Goal: Task Accomplishment & Management: Use online tool/utility

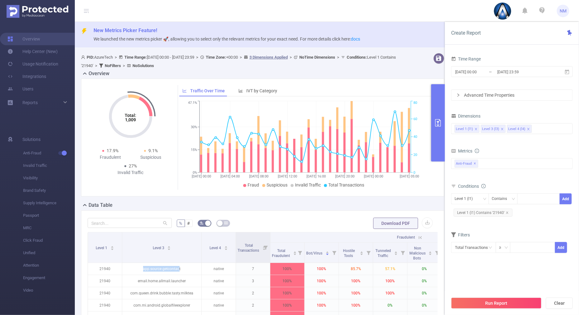
scroll to position [69, 0]
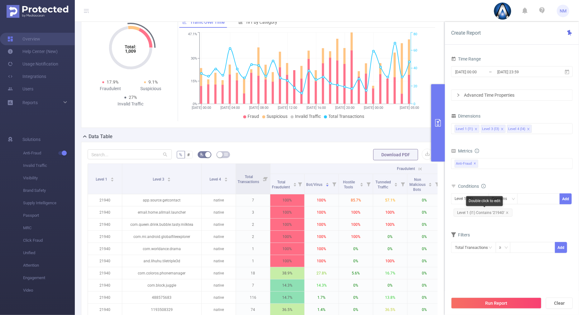
click at [508, 210] on span "Level 1 (l1) Contains '21940'" at bounding box center [483, 213] width 59 height 8
click at [507, 211] on icon "icon: close" at bounding box center [507, 212] width 3 height 3
click at [526, 198] on div at bounding box center [539, 199] width 36 height 10
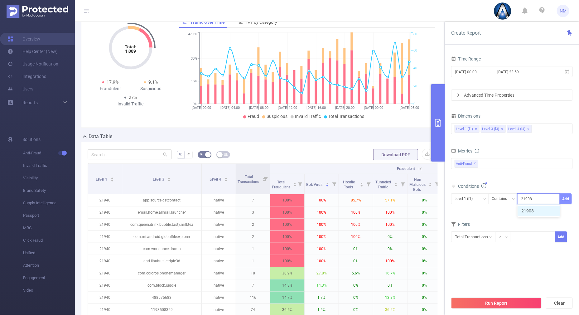
type input "21908"
click at [569, 199] on button "Add" at bounding box center [566, 198] width 12 height 11
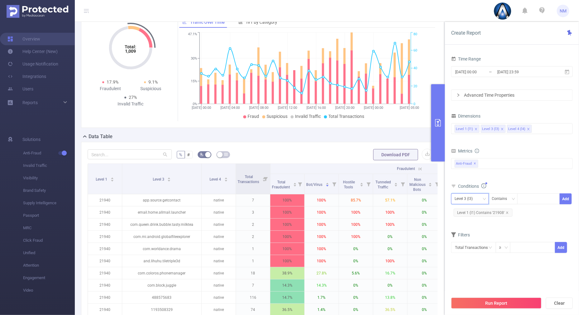
click at [480, 196] on div "Level 3 (l3)" at bounding box center [470, 199] width 31 height 10
click at [466, 212] on li "Level 1 (l1)" at bounding box center [470, 211] width 38 height 10
click at [514, 178] on div "Total Fraudulent Bot/Virus Hostile Tools Tunneled Traffic Non Malicious Bots Vi…" at bounding box center [512, 168] width 122 height 22
click at [502, 301] on button "Run Report" at bounding box center [496, 303] width 90 height 11
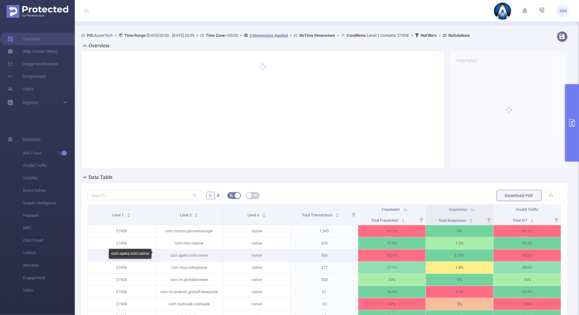
scroll to position [100, 0]
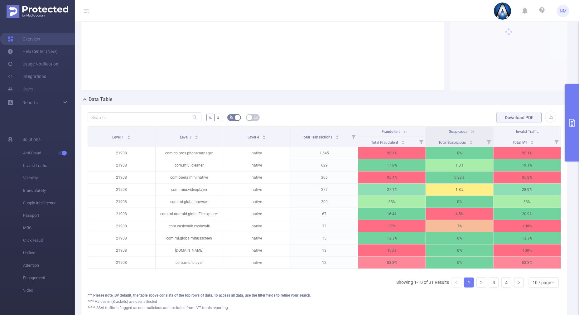
click at [401, 128] on icon at bounding box center [403, 131] width 7 height 6
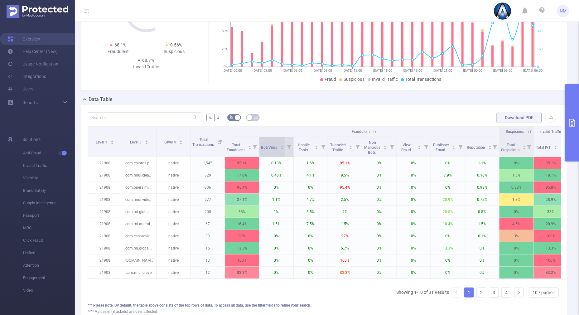
click at [281, 145] on icon "icon: caret-up" at bounding box center [281, 146] width 3 height 3
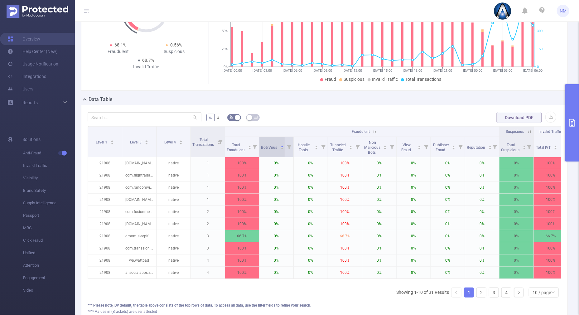
click at [282, 148] on icon "icon: caret-down" at bounding box center [282, 149] width 2 height 2
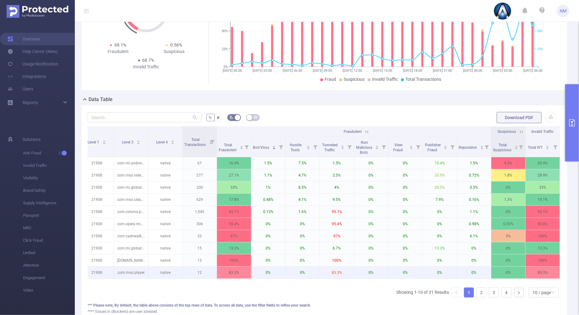
scroll to position [0, 0]
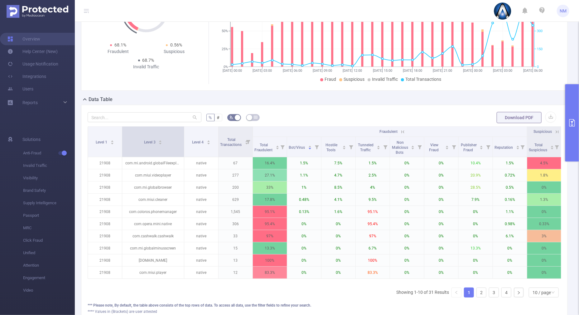
drag, startPoint x: 155, startPoint y: 135, endPoint x: 183, endPoint y: 133, distance: 27.9
click at [183, 133] on span at bounding box center [183, 142] width 3 height 30
click at [539, 297] on div "10 / page" at bounding box center [542, 292] width 18 height 9
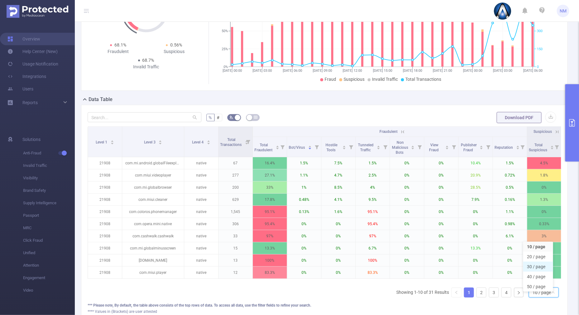
click at [534, 264] on li "30 / page" at bounding box center [538, 267] width 30 height 10
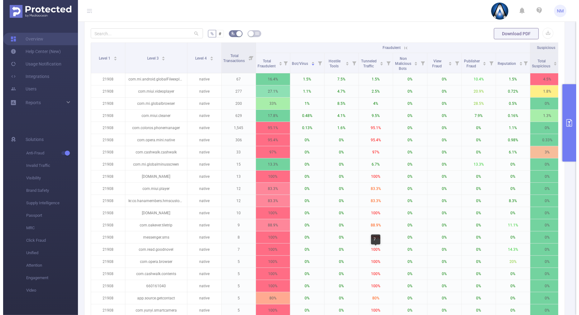
scroll to position [178, 0]
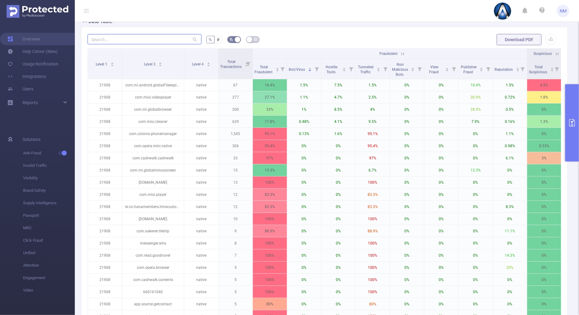
click at [159, 37] on input "text" at bounding box center [145, 39] width 114 height 10
paste input "com.coloros.phonemanager"
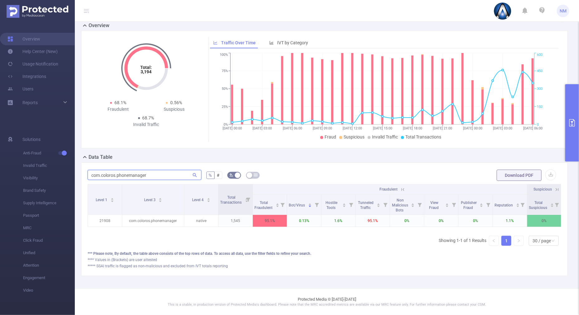
type input "com.coloros.phonemanager"
drag, startPoint x: 153, startPoint y: 169, endPoint x: 50, endPoint y: 167, distance: 103.2
click at [50, 167] on section "Overview Help Center (New) Usage Notification Integrations Users Reports Soluti…" at bounding box center [289, 157] width 579 height 315
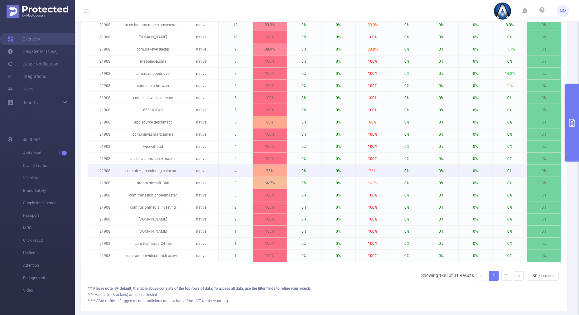
scroll to position [399, 0]
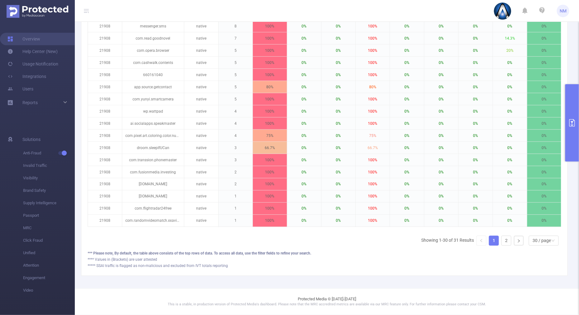
click at [575, 139] on button "primary" at bounding box center [572, 122] width 14 height 77
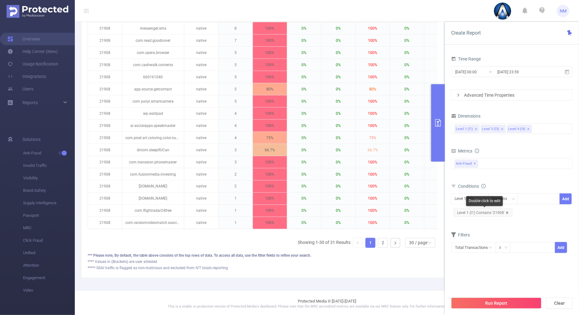
click at [506, 211] on icon "icon: close" at bounding box center [507, 212] width 3 height 3
click at [534, 200] on div at bounding box center [539, 199] width 36 height 10
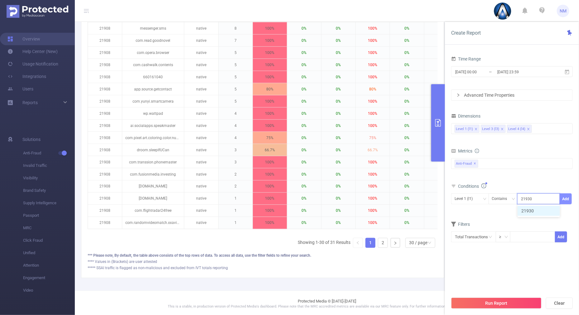
type input "21930"
drag, startPoint x: 567, startPoint y: 200, endPoint x: 508, endPoint y: 191, distance: 59.2
click at [567, 199] on button "Add" at bounding box center [566, 198] width 12 height 11
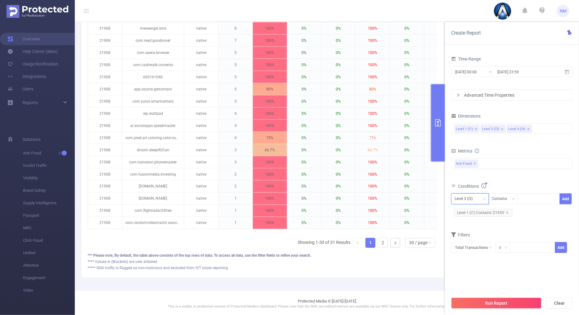
click at [452, 198] on div "Level 3 (l3)" at bounding box center [470, 198] width 38 height 11
click at [458, 209] on li "Level 1 (l1)" at bounding box center [470, 211] width 38 height 10
click at [511, 299] on button "Run Report" at bounding box center [496, 303] width 90 height 11
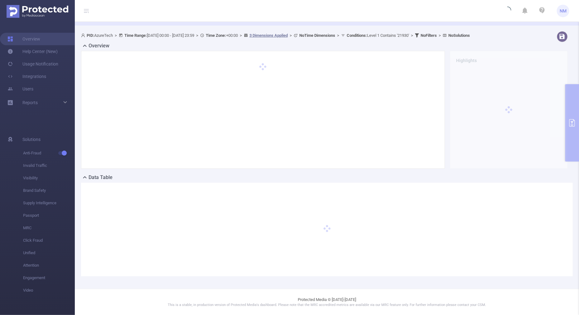
scroll to position [0, 0]
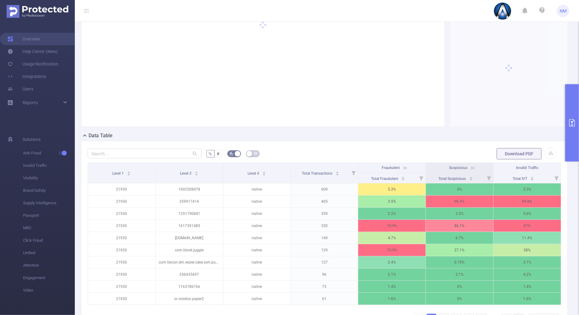
scroll to position [78, 0]
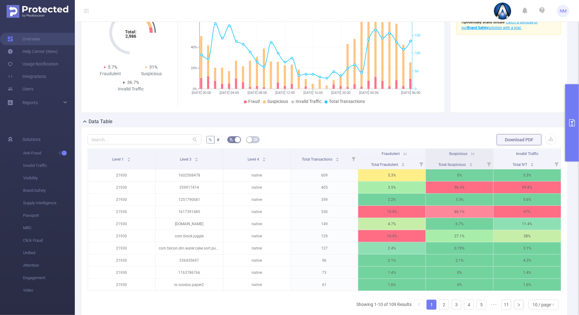
click at [402, 153] on icon at bounding box center [405, 154] width 6 height 6
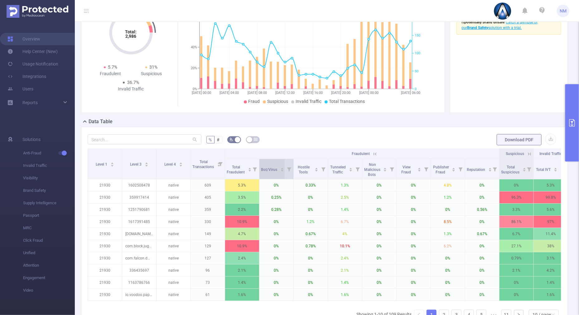
click at [283, 169] on icon "icon: caret-down" at bounding box center [281, 170] width 3 height 3
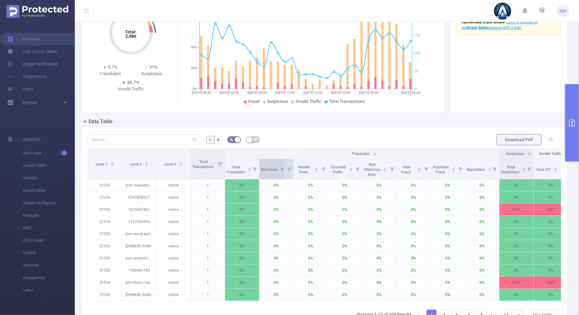
click at [283, 170] on icon "icon: caret-down" at bounding box center [281, 170] width 3 height 3
